Goal: Information Seeking & Learning: Learn about a topic

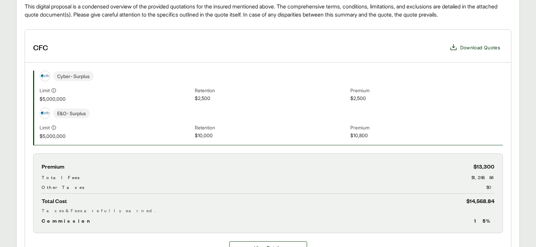
scroll to position [203, 0]
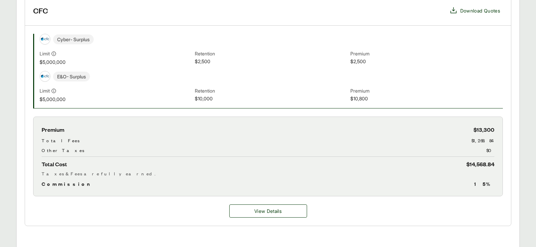
click at [56, 183] on span "Commission" at bounding box center [67, 184] width 51 height 8
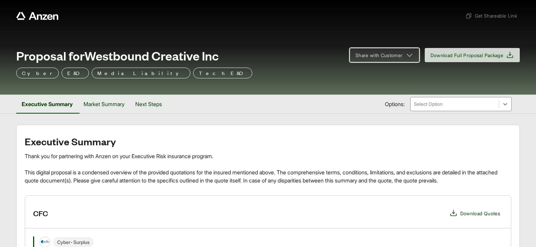
click at [389, 59] on button "Share with Customer" at bounding box center [385, 55] width 70 height 14
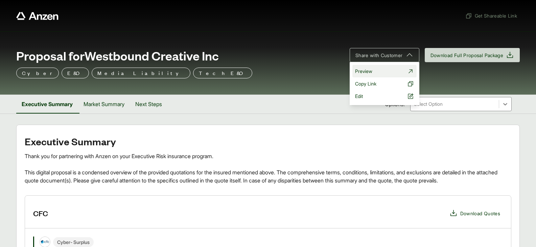
click at [369, 72] on link "Preview" at bounding box center [384, 71] width 64 height 13
click at [363, 81] on span "Copy Link" at bounding box center [365, 83] width 21 height 7
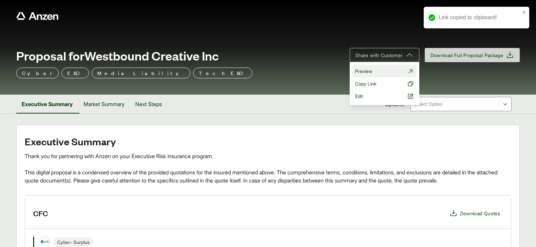
click at [364, 68] on span "Preview" at bounding box center [363, 71] width 17 height 7
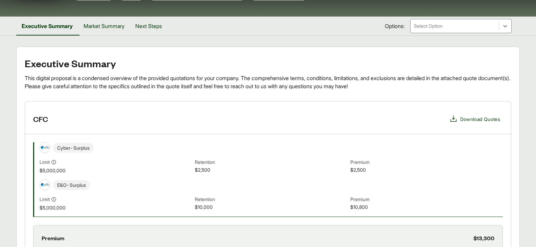
scroll to position [68, 0]
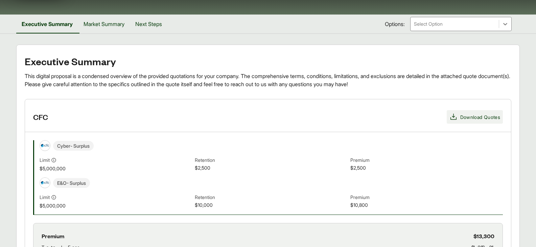
click at [480, 114] on span "Download Quotes" at bounding box center [480, 117] width 40 height 7
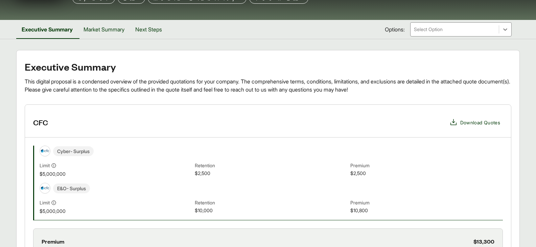
scroll to position [0, 0]
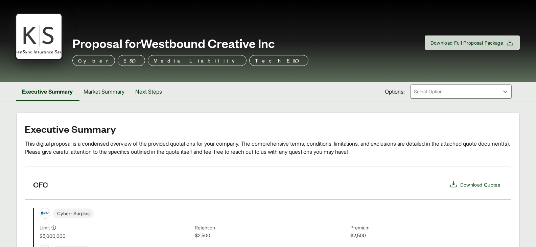
click at [466, 96] on div "Select Option" at bounding box center [454, 92] width 88 height 14
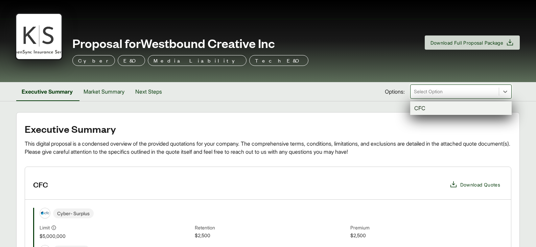
click at [262, 91] on div "Executive Summary Market Summary Next Steps Options: option CFC focused, 1 of 1…" at bounding box center [267, 91] width 503 height 19
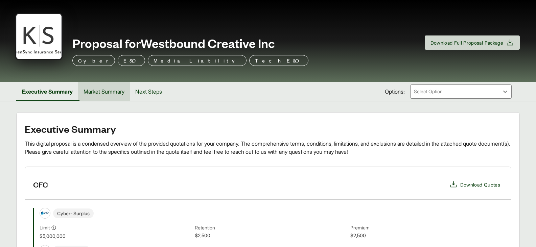
click at [119, 93] on button "Market Summary" at bounding box center [104, 91] width 52 height 19
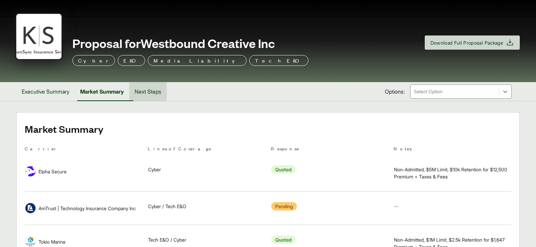
click at [155, 91] on button "Next Steps" at bounding box center [148, 91] width 38 height 19
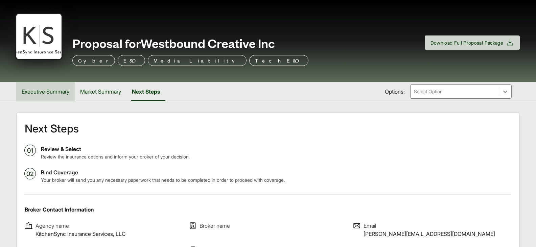
click at [60, 93] on button "Executive Summary" at bounding box center [45, 91] width 58 height 19
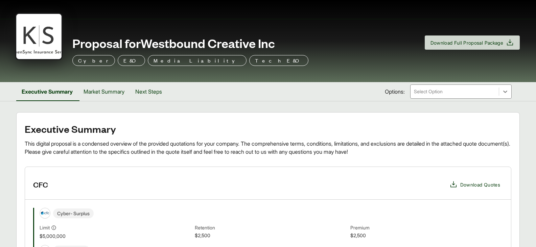
click at [35, 39] on h1 "Proposal for Westbound Creative Inc" at bounding box center [151, 43] width 248 height 14
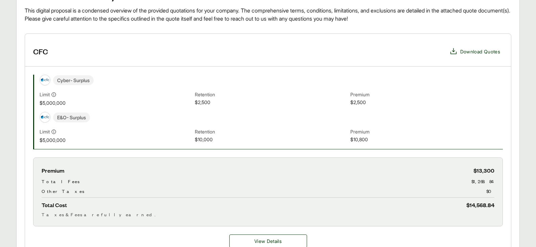
scroll to position [169, 0]
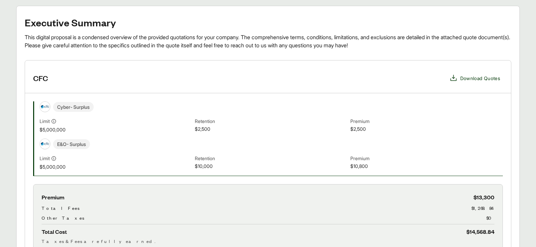
scroll to position [135, 0]
